Goal: Obtain resource: Download file/media

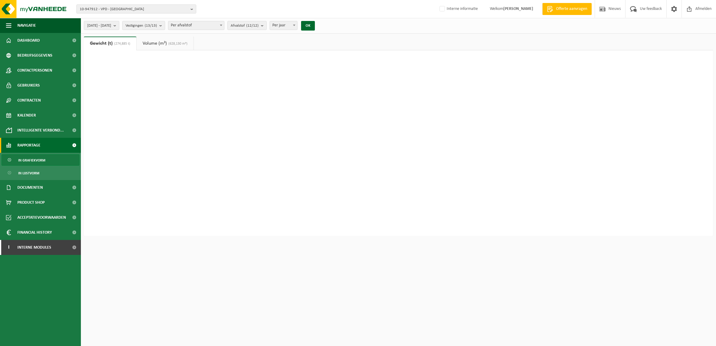
select select "3"
click at [103, 12] on span "10-947912 - VPD - ASSE" at bounding box center [134, 9] width 108 height 9
type input "volvo group"
click at [367, 45] on ul "Gewicht (t) (274,885 t) Volume (m³) (628,130 m³)" at bounding box center [398, 44] width 635 height 14
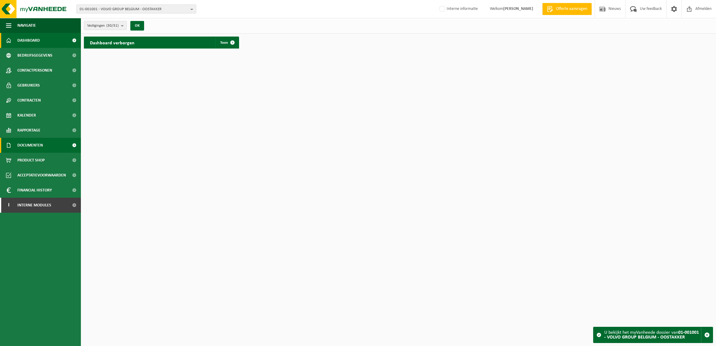
click at [48, 149] on link "Documenten" at bounding box center [40, 145] width 81 height 15
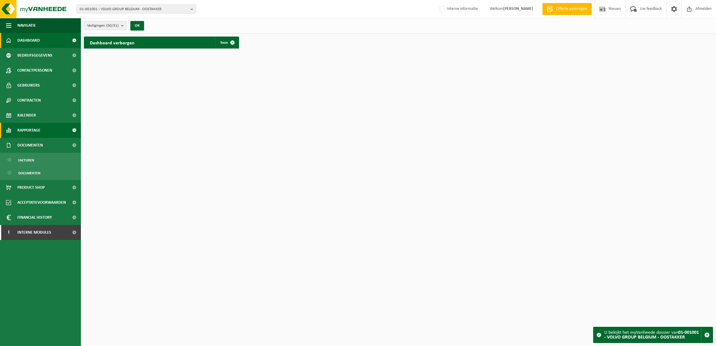
click at [37, 131] on span "Rapportage" at bounding box center [28, 130] width 23 height 15
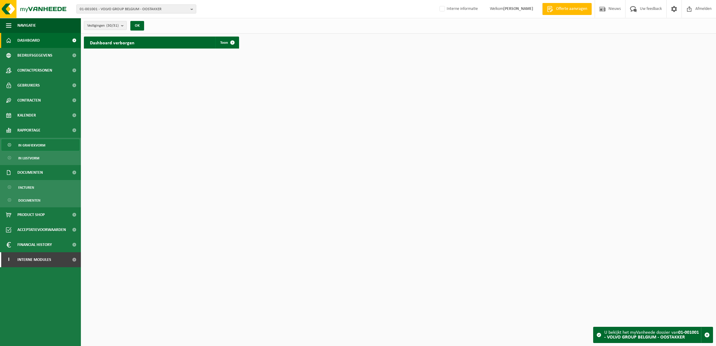
click at [40, 147] on span "In grafiekvorm" at bounding box center [31, 145] width 27 height 11
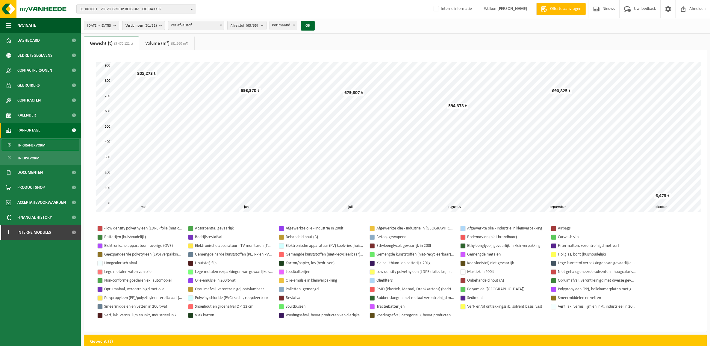
click at [119, 24] on button "2025-05-01 - 2025-10-07" at bounding box center [101, 25] width 35 height 9
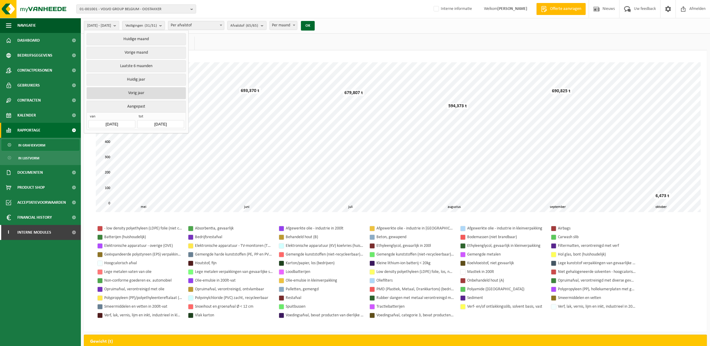
click at [139, 93] on button "Vorig jaar" at bounding box center [136, 93] width 99 height 12
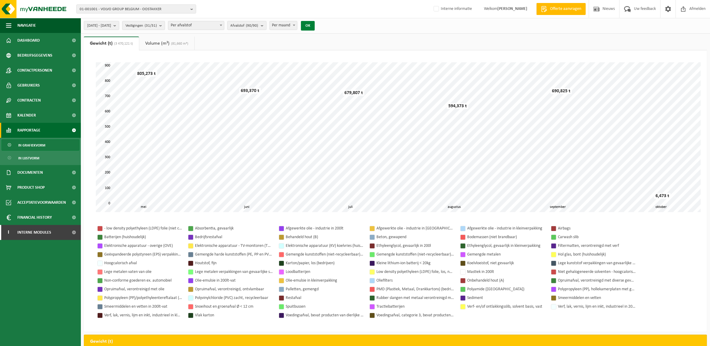
click at [315, 26] on button "OK" at bounding box center [308, 26] width 14 height 10
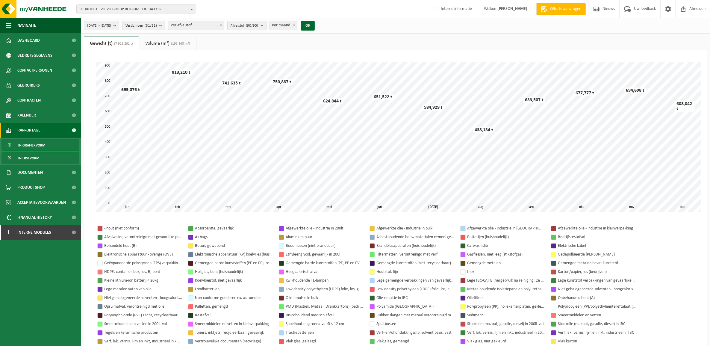
click at [38, 157] on span "In lijstvorm" at bounding box center [28, 157] width 21 height 11
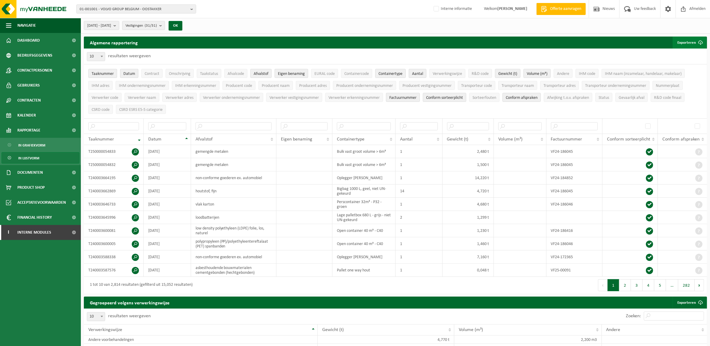
click at [689, 44] on button "Exporteren" at bounding box center [690, 43] width 34 height 12
click at [677, 65] on link "Alle beschikbare kolommen" at bounding box center [679, 67] width 54 height 12
